Goal: Information Seeking & Learning: Learn about a topic

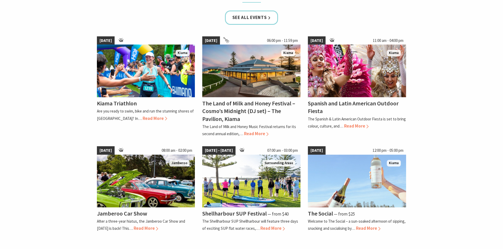
scroll to position [369, 0]
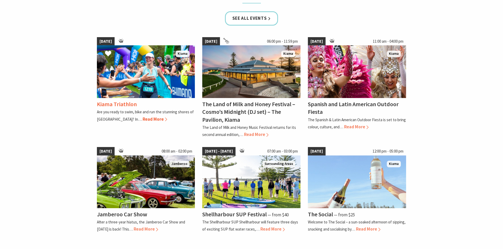
click at [120, 104] on h4 "Kiama Triathlon" at bounding box center [117, 104] width 40 height 7
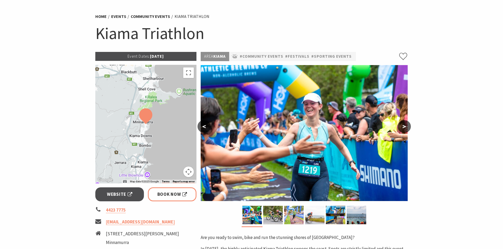
scroll to position [26, 0]
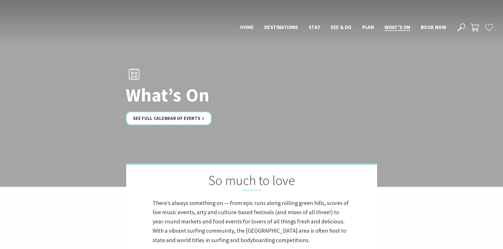
scroll to position [370, 0]
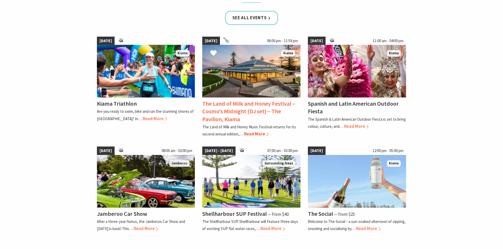
click at [287, 104] on h4 "The Land of Milk and Honey Festival – Cosmo’s Midnight (DJ set) – The Pavilion,…" at bounding box center [248, 111] width 93 height 23
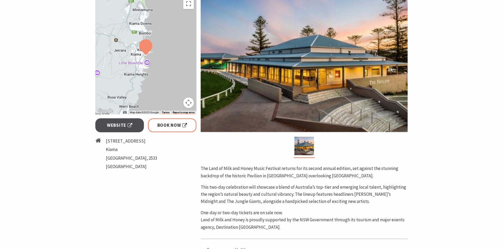
scroll to position [26, 0]
